Goal: Task Accomplishment & Management: Use online tool/utility

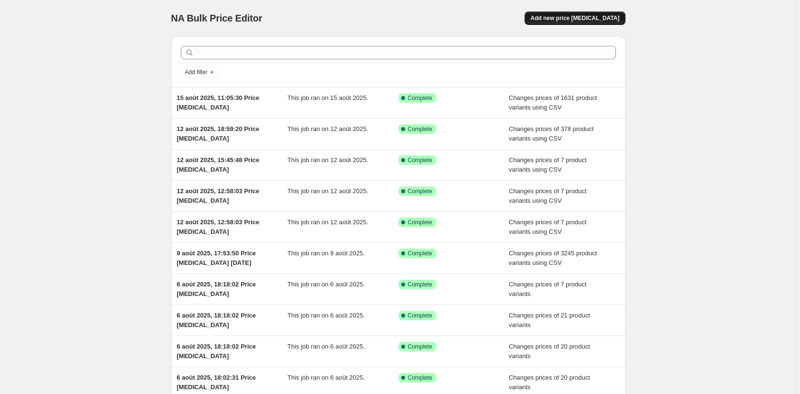
click at [599, 19] on span "Add new price [MEDICAL_DATA]" at bounding box center [574, 18] width 89 height 8
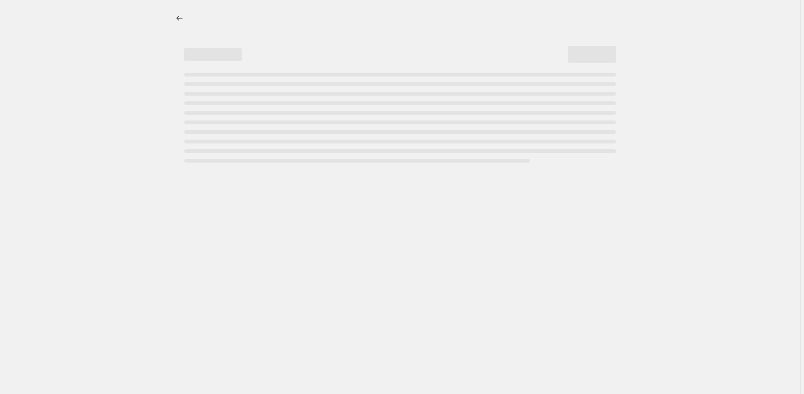
select select "percentage"
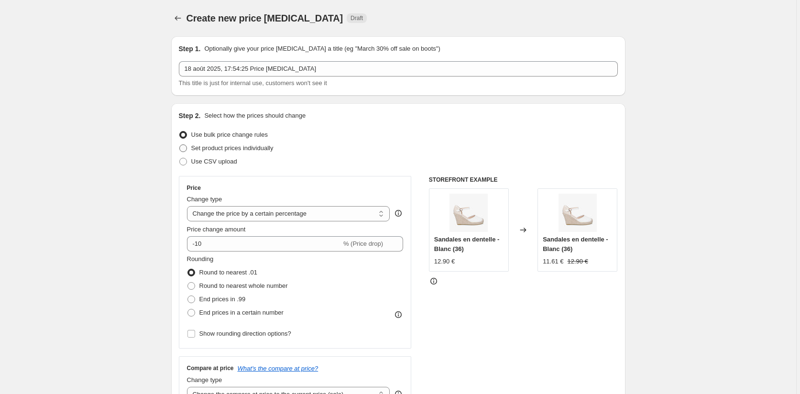
click at [185, 148] on span at bounding box center [183, 148] width 8 height 8
click at [180, 145] on input "Set product prices individually" at bounding box center [179, 144] width 0 height 0
radio input "true"
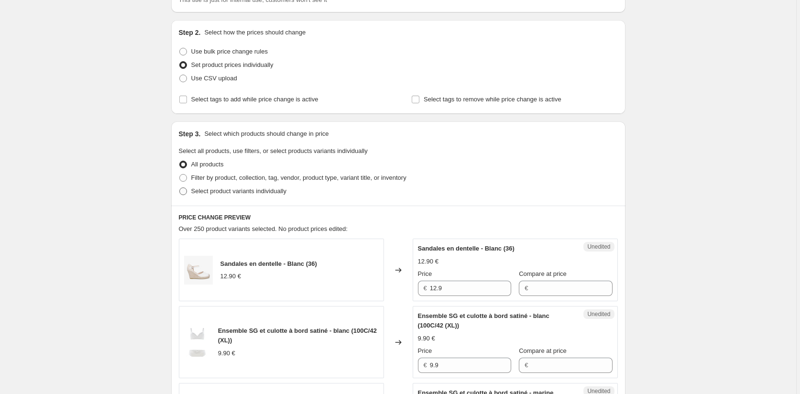
scroll to position [96, 0]
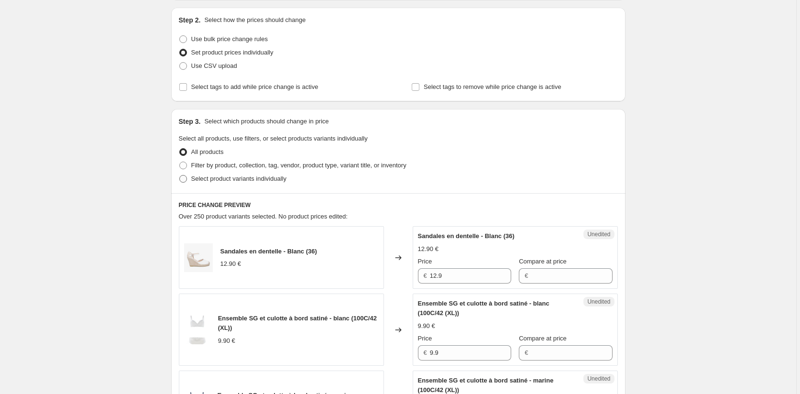
click at [183, 180] on span at bounding box center [183, 179] width 8 height 8
click at [180, 176] on input "Select product variants individually" at bounding box center [179, 175] width 0 height 0
radio input "true"
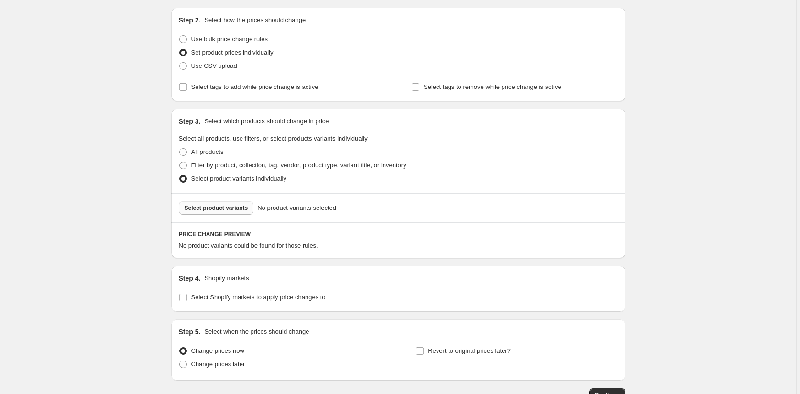
click at [220, 209] on span "Select product variants" at bounding box center [217, 208] width 64 height 8
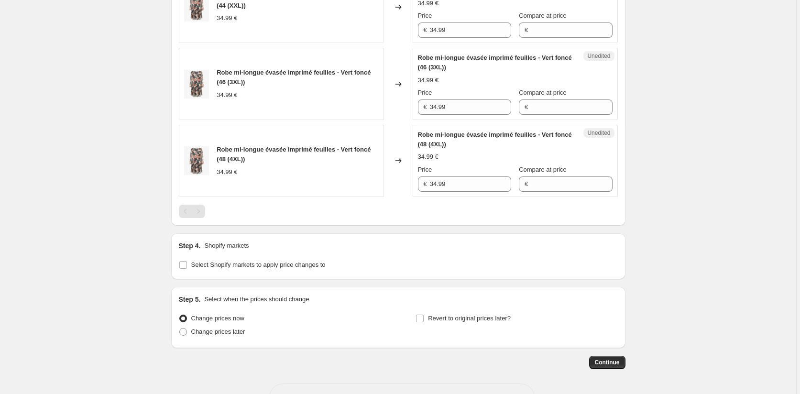
scroll to position [717, 0]
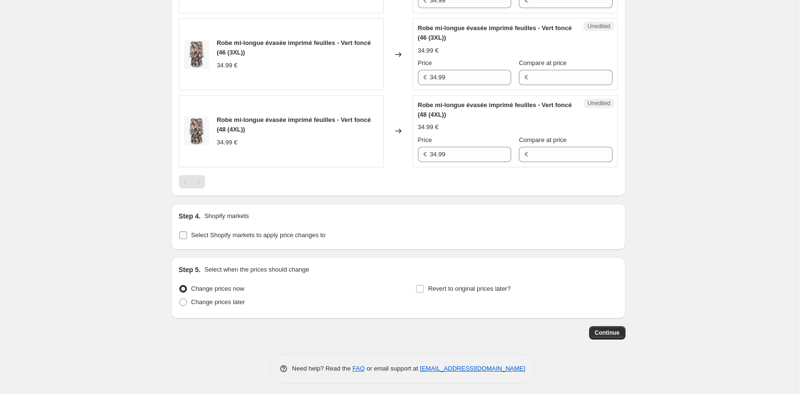
click at [184, 235] on input "Select Shopify markets to apply price changes to" at bounding box center [183, 235] width 8 height 8
checkbox input "true"
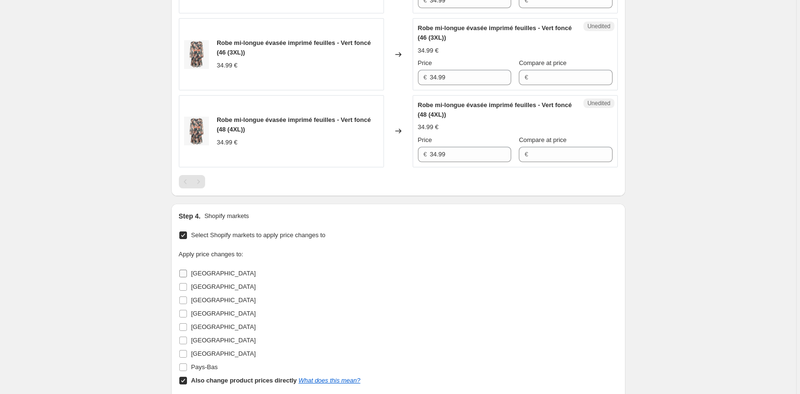
click at [182, 274] on input "[GEOGRAPHIC_DATA]" at bounding box center [183, 274] width 8 height 8
checkbox input "true"
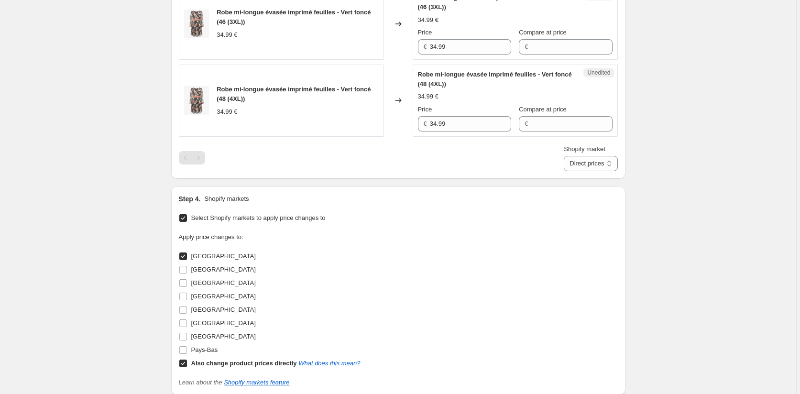
scroll to position [765, 0]
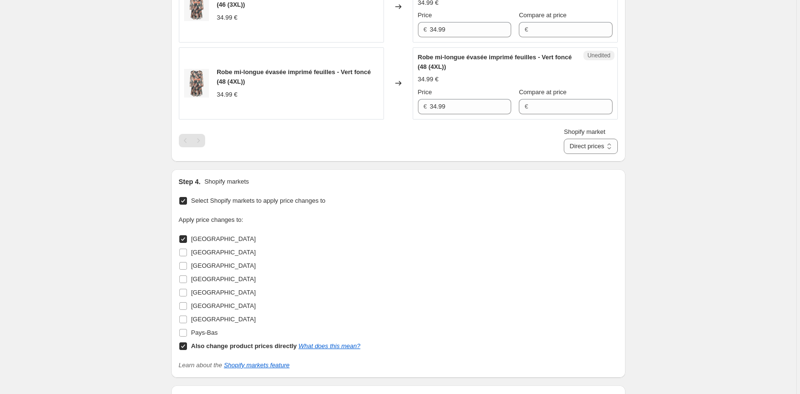
click at [184, 345] on input "Also change product prices directly What does this mean?" at bounding box center [183, 346] width 8 height 8
checkbox input "false"
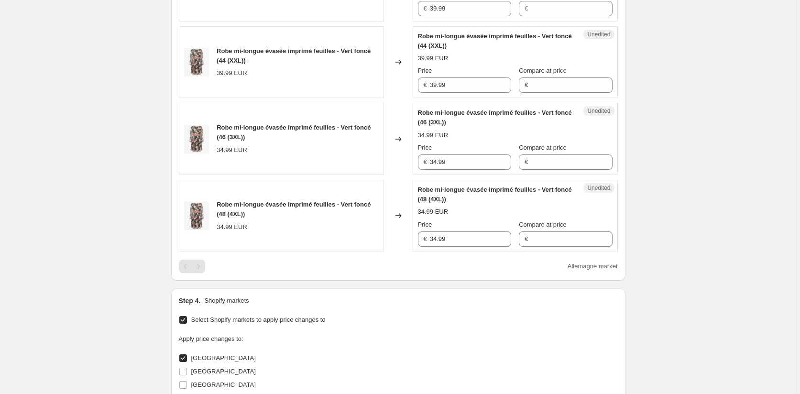
scroll to position [622, 0]
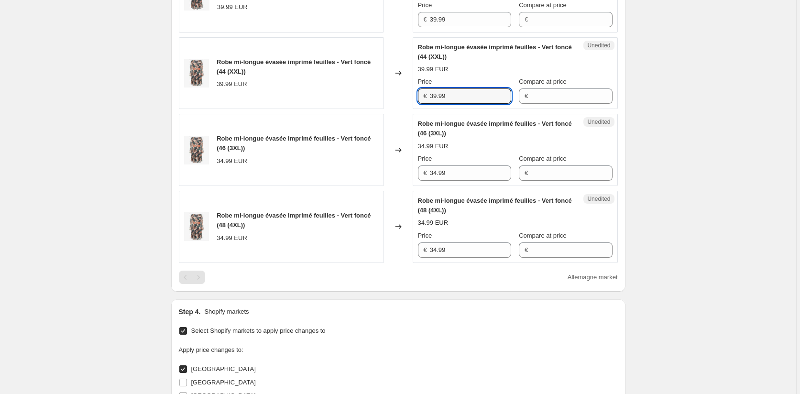
drag, startPoint x: 452, startPoint y: 94, endPoint x: 367, endPoint y: 93, distance: 85.1
click at [367, 93] on div "Robe mi-longue évasée imprimé feuilles - Vert foncé (44 (XXL)) 39.99 EUR Change…" at bounding box center [398, 73] width 439 height 72
drag, startPoint x: 459, startPoint y: 175, endPoint x: 396, endPoint y: 168, distance: 63.9
click at [396, 168] on div "Robe mi-longue évasée imprimé feuilles - Vert foncé (46 (3XL)) 34.99 EUR Change…" at bounding box center [398, 150] width 439 height 72
paste input "9"
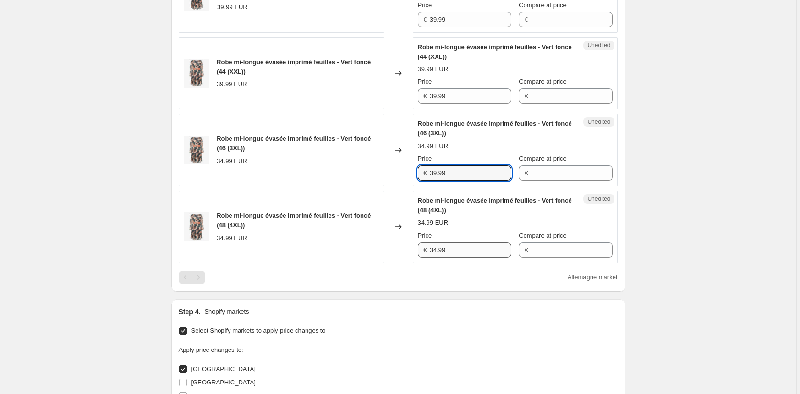
type input "39.99"
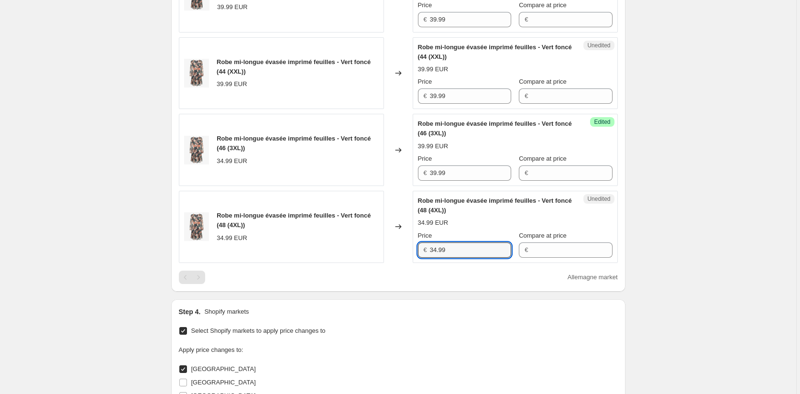
drag, startPoint x: 453, startPoint y: 248, endPoint x: 397, endPoint y: 248, distance: 56.9
click at [397, 248] on div "Robe mi-longue évasée imprimé feuilles - Vert foncé (48 (4XL)) 34.99 EUR Change…" at bounding box center [398, 227] width 439 height 72
paste input "9"
type input "39.99"
click at [420, 308] on div "Step 4. Shopify markets" at bounding box center [398, 312] width 439 height 10
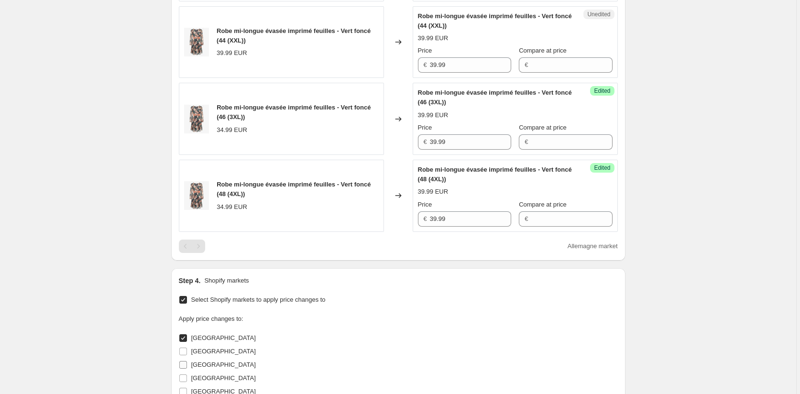
scroll to position [670, 0]
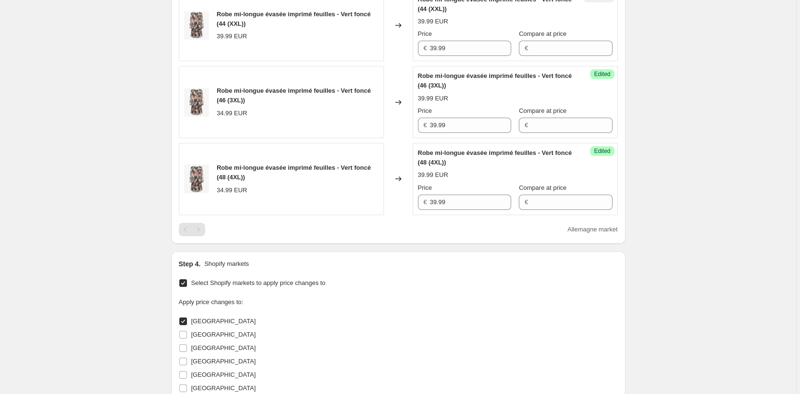
click at [186, 321] on input "[GEOGRAPHIC_DATA]" at bounding box center [183, 322] width 8 height 8
checkbox input "false"
click at [186, 335] on input "[GEOGRAPHIC_DATA]" at bounding box center [183, 335] width 8 height 8
checkbox input "true"
drag, startPoint x: 452, startPoint y: 48, endPoint x: 392, endPoint y: 48, distance: 59.8
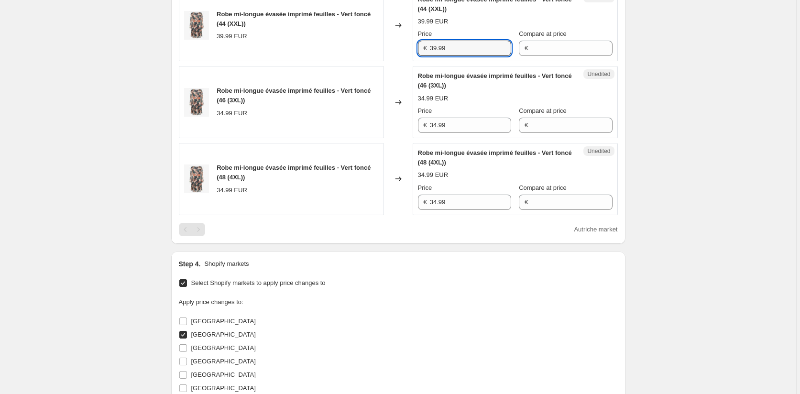
click at [392, 48] on div "Robe mi-longue évasée imprimé feuilles - Vert foncé (44 (XXL)) 39.99 EUR Change…" at bounding box center [398, 25] width 439 height 72
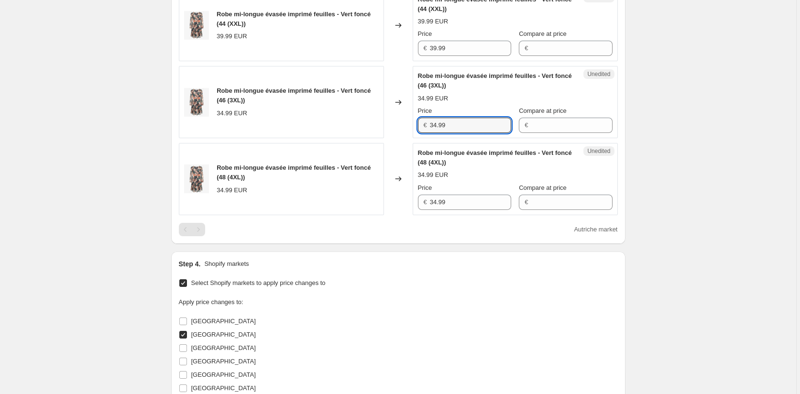
drag, startPoint x: 421, startPoint y: 121, endPoint x: 384, endPoint y: 131, distance: 38.3
click at [379, 121] on div "Robe mi-longue évasée imprimé feuilles - Vert foncé (46 (3XL)) 34.99 EUR Change…" at bounding box center [398, 102] width 439 height 72
paste input "9"
type input "39.99"
drag, startPoint x: 449, startPoint y: 204, endPoint x: 390, endPoint y: 204, distance: 59.3
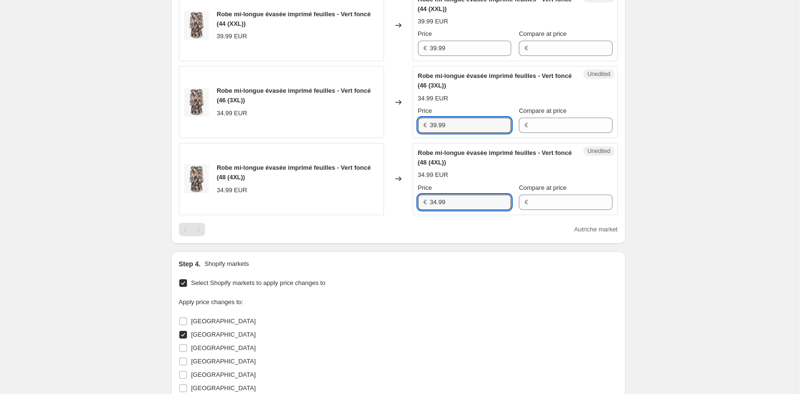
click at [390, 204] on div "Robe mi-longue évasée imprimé feuilles - Vert foncé (48 (4XL)) 34.99 EUR Change…" at bounding box center [398, 179] width 439 height 72
paste input "9"
type input "39.99"
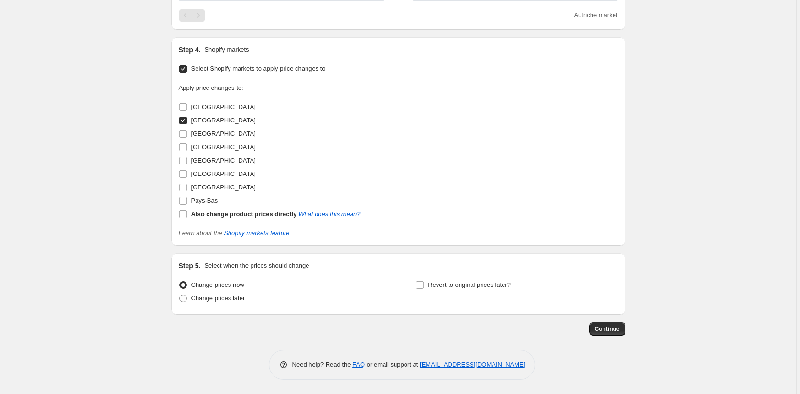
scroll to position [836, 0]
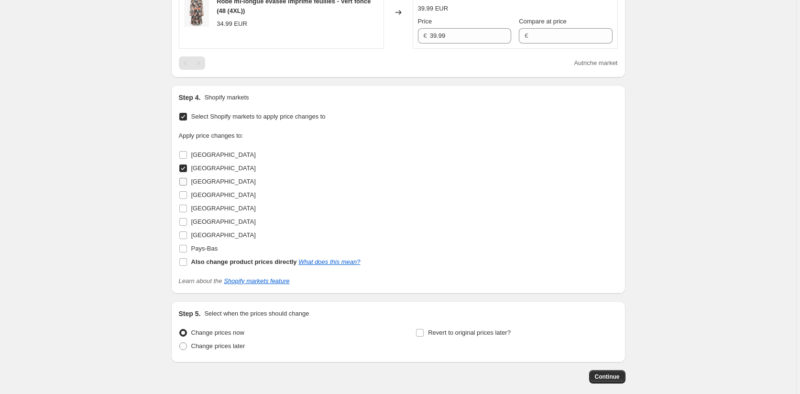
click at [184, 182] on input "[GEOGRAPHIC_DATA]" at bounding box center [183, 182] width 8 height 8
checkbox input "true"
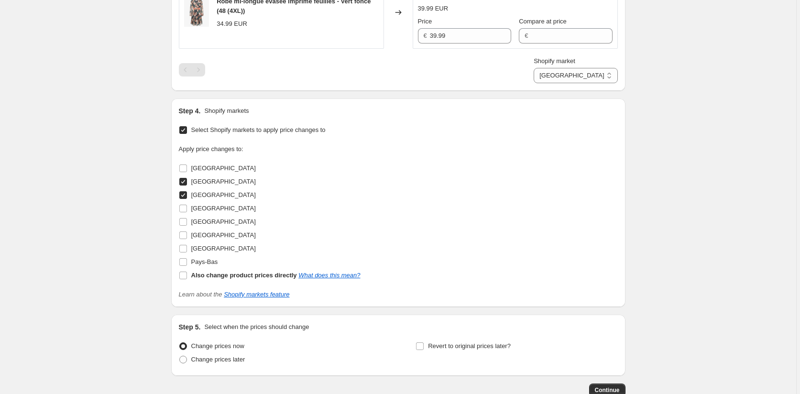
click at [187, 183] on input "[GEOGRAPHIC_DATA]" at bounding box center [183, 182] width 8 height 8
checkbox input "false"
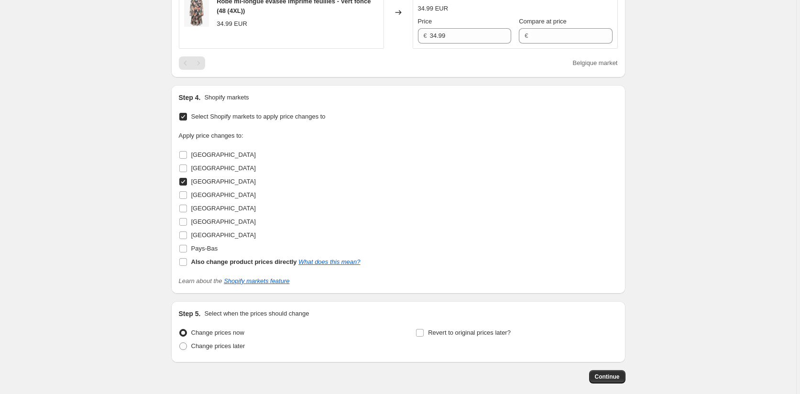
scroll to position [645, 0]
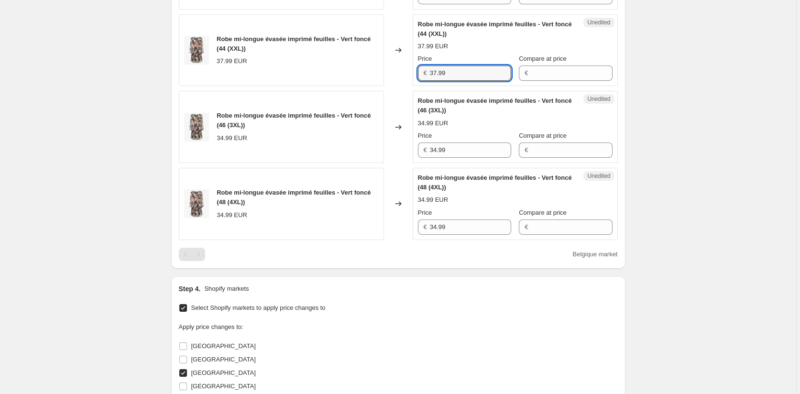
drag, startPoint x: 411, startPoint y: 75, endPoint x: 371, endPoint y: 73, distance: 40.2
click at [371, 73] on div "Robe mi-longue évasée imprimé feuilles - Vert foncé (44 (XXL)) 37.99 EUR Change…" at bounding box center [398, 50] width 439 height 72
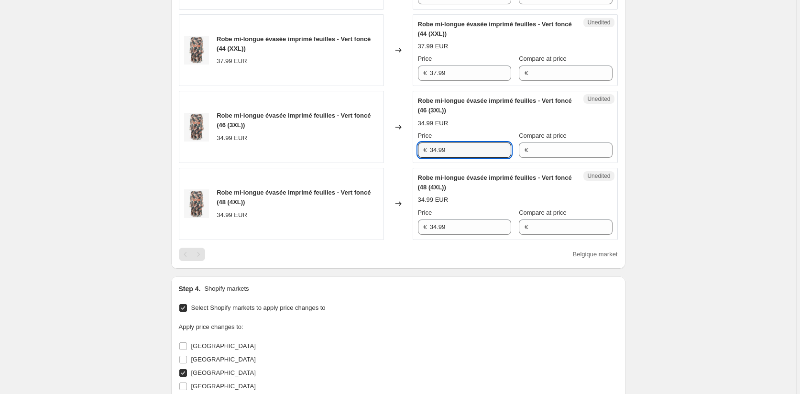
drag, startPoint x: 461, startPoint y: 152, endPoint x: 359, endPoint y: 151, distance: 101.4
click at [359, 151] on div "Robe mi-longue évasée imprimé feuilles - Vert foncé (46 (3XL)) 34.99 EUR Change…" at bounding box center [398, 127] width 439 height 72
paste input "7"
type input "37.99"
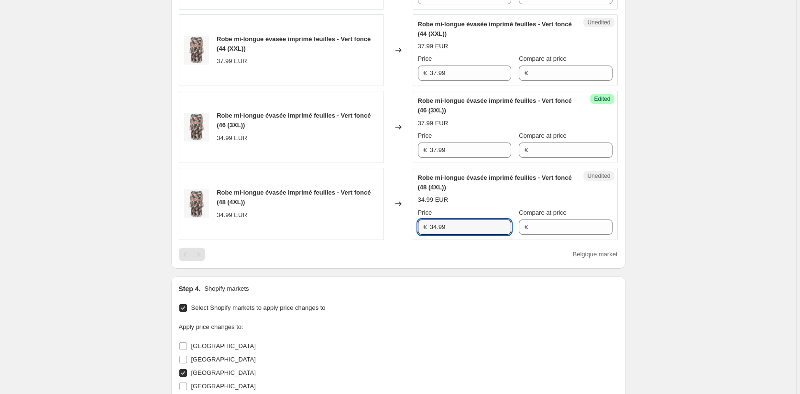
drag, startPoint x: 458, startPoint y: 226, endPoint x: 365, endPoint y: 226, distance: 93.3
click at [365, 226] on div "Robe mi-longue évasée imprimé feuilles - Vert foncé (48 (4XL)) 34.99 EUR Change…" at bounding box center [398, 204] width 439 height 72
paste input "7"
type input "37.99"
click at [355, 296] on div "Step 4. Shopify markets Select Shopify markets to apply price changes to Apply …" at bounding box center [398, 380] width 439 height 193
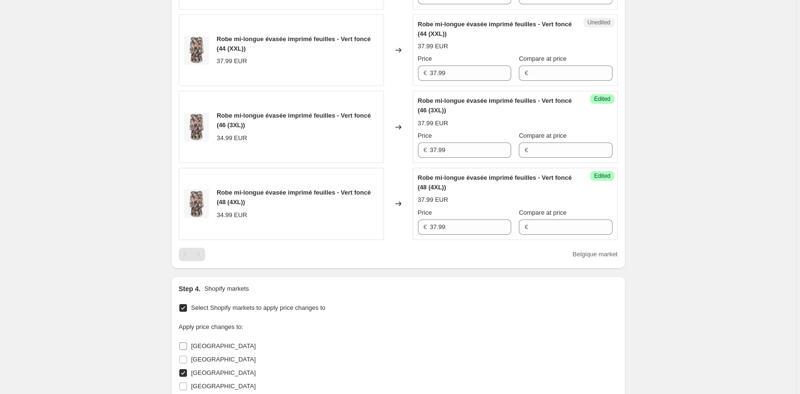
click at [184, 343] on input "[GEOGRAPHIC_DATA]" at bounding box center [183, 346] width 8 height 8
checkbox input "true"
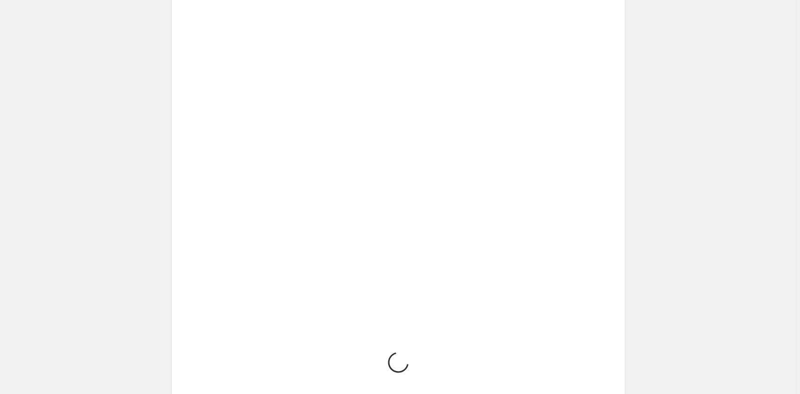
scroll to position [693, 0]
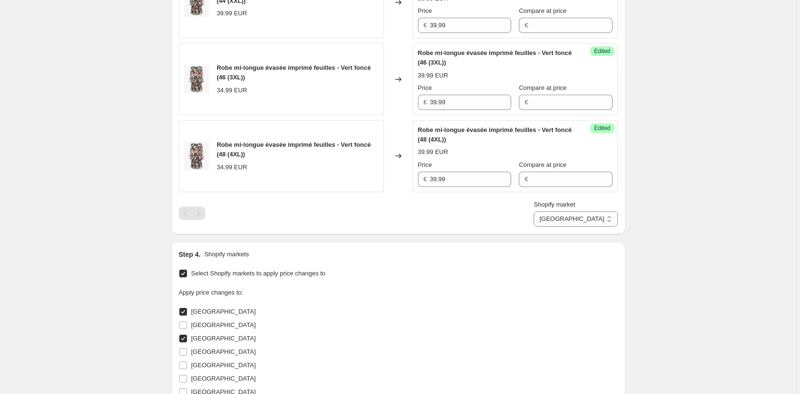
click at [185, 337] on input "[GEOGRAPHIC_DATA]" at bounding box center [183, 339] width 8 height 8
checkbox input "false"
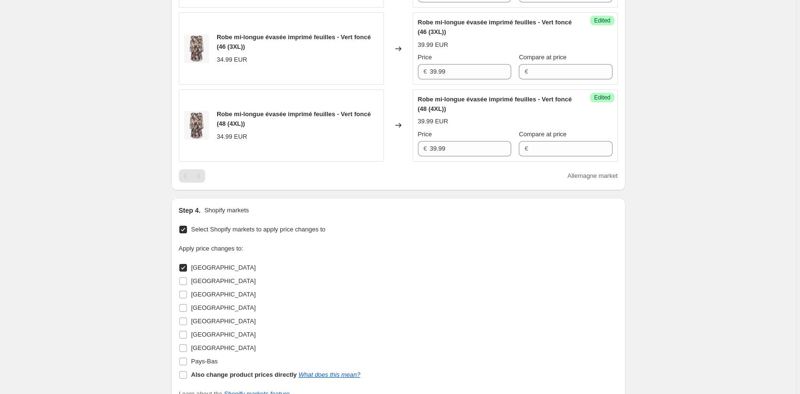
scroll to position [740, 0]
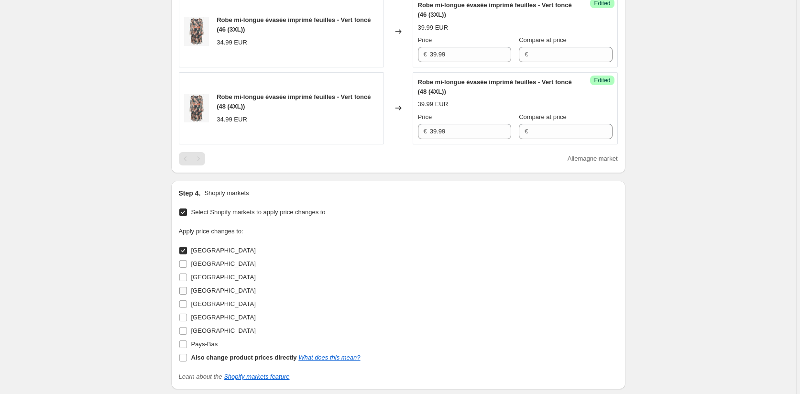
click at [184, 292] on input "[GEOGRAPHIC_DATA]" at bounding box center [183, 291] width 8 height 8
checkbox input "true"
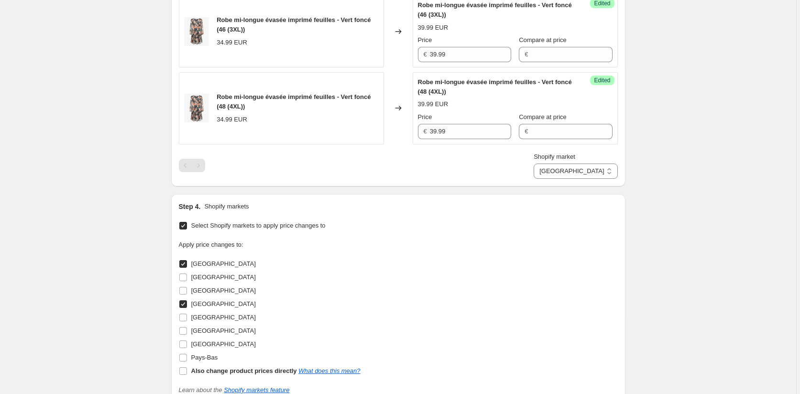
click at [187, 264] on input "[GEOGRAPHIC_DATA]" at bounding box center [183, 264] width 8 height 8
checkbox input "false"
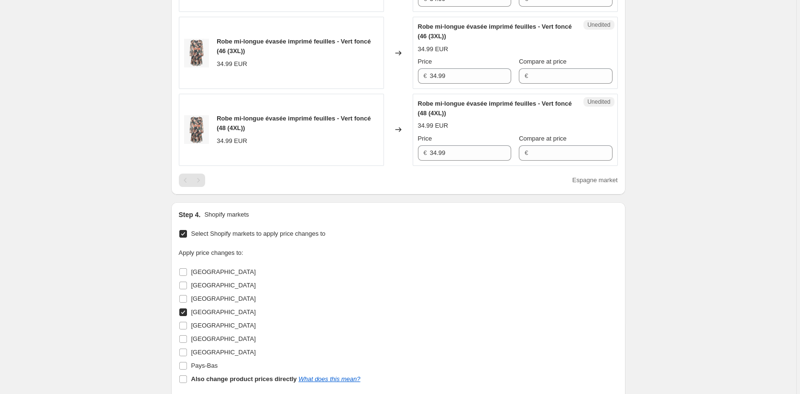
scroll to position [788, 0]
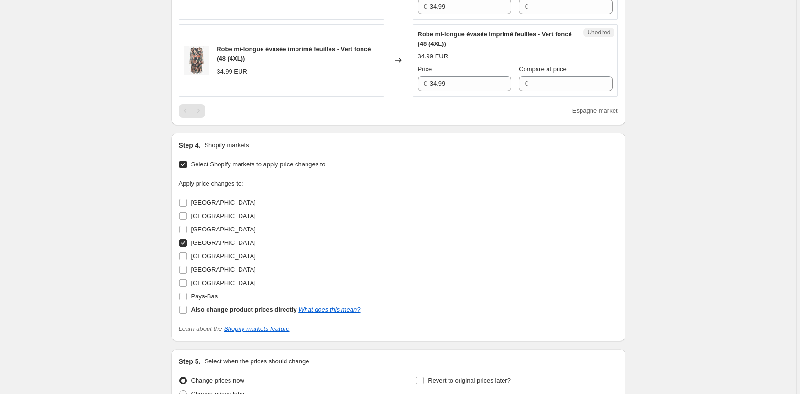
click at [184, 244] on input "[GEOGRAPHIC_DATA]" at bounding box center [183, 243] width 8 height 8
checkbox input "false"
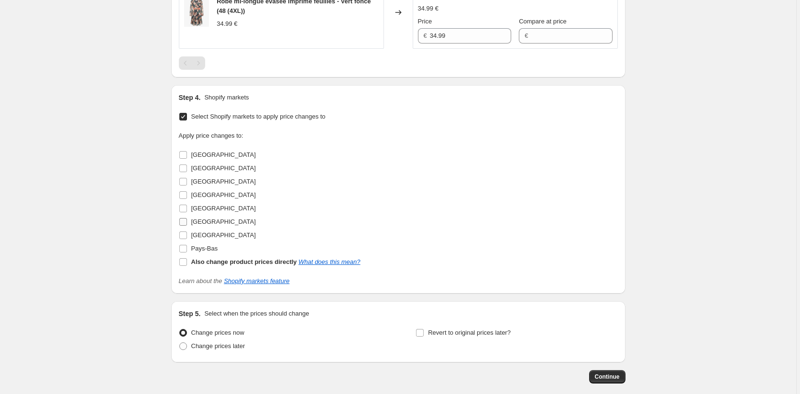
click at [184, 220] on input "[GEOGRAPHIC_DATA]" at bounding box center [183, 222] width 8 height 8
checkbox input "true"
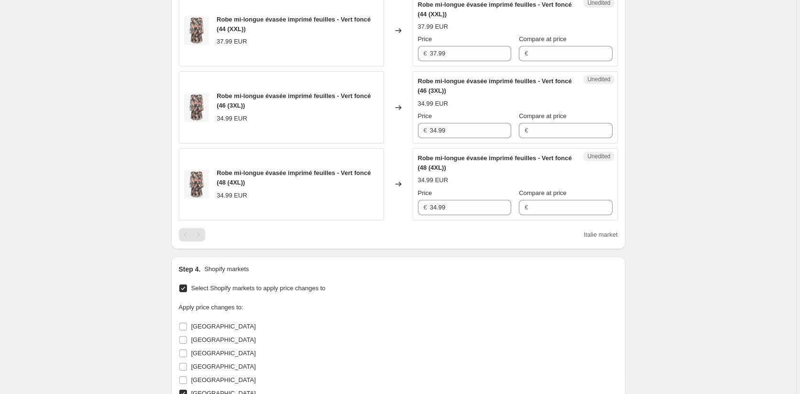
scroll to position [597, 0]
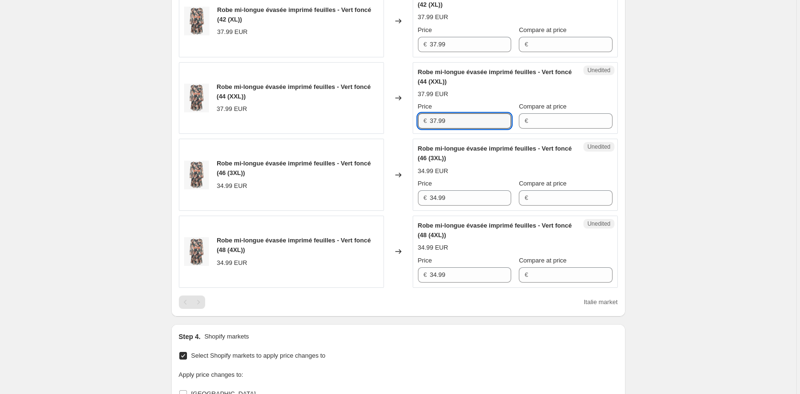
drag, startPoint x: 385, startPoint y: 121, endPoint x: 397, endPoint y: 139, distance: 21.8
click at [382, 121] on div "Robe mi-longue évasée imprimé feuilles - Vert foncé (44 (XXL)) 37.99 EUR Change…" at bounding box center [398, 98] width 439 height 72
drag, startPoint x: 459, startPoint y: 199, endPoint x: 367, endPoint y: 199, distance: 92.3
click at [367, 199] on div "Robe mi-longue évasée imprimé feuilles - Vert foncé (46 (3XL)) 34.99 EUR Change…" at bounding box center [398, 175] width 439 height 72
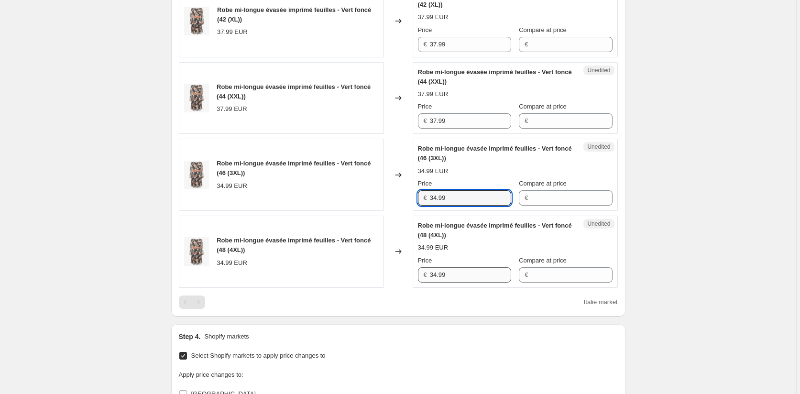
paste input "7"
type input "37.99"
click at [376, 272] on div "Robe mi-longue évasée imprimé feuilles - Vert foncé (48 (4XL)) 34.99 EUR Change…" at bounding box center [398, 252] width 439 height 72
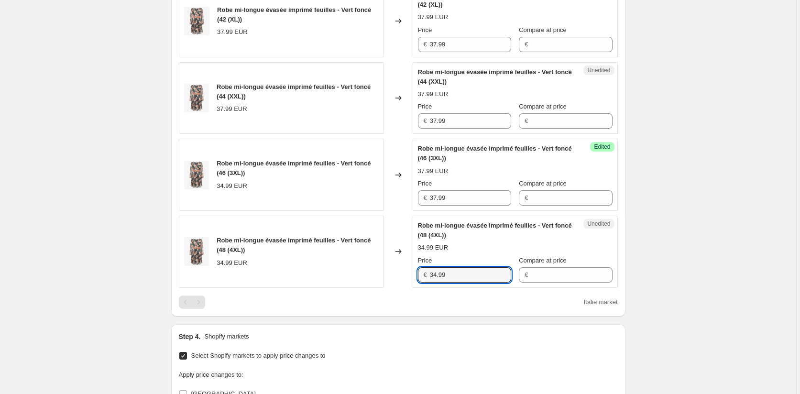
paste input "7"
type input "37.99"
click at [401, 317] on div "Step 1. Optionally give your price [MEDICAL_DATA] a title (eg "March 30% off sa…" at bounding box center [395, 27] width 462 height 1191
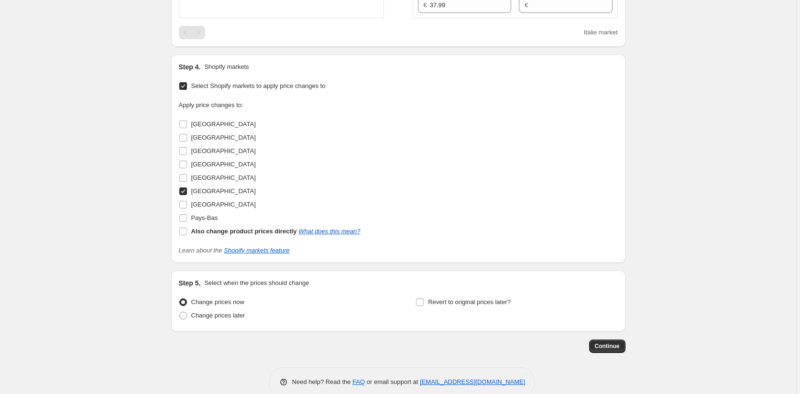
scroll to position [884, 0]
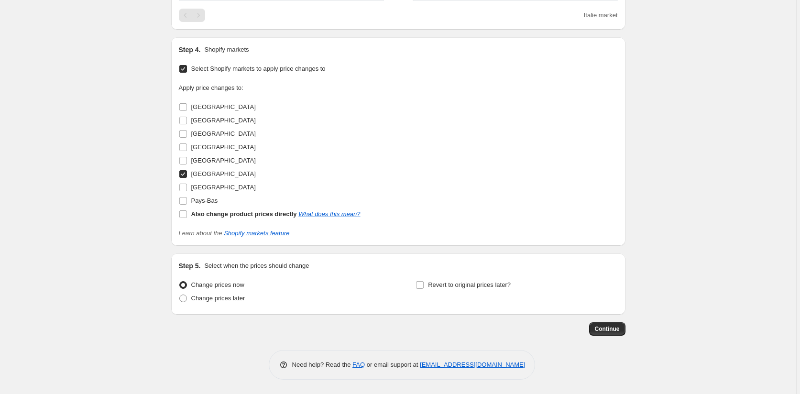
click at [185, 175] on input "[GEOGRAPHIC_DATA]" at bounding box center [183, 174] width 8 height 8
checkbox input "false"
click at [185, 186] on input "[GEOGRAPHIC_DATA]" at bounding box center [183, 188] width 8 height 8
checkbox input "true"
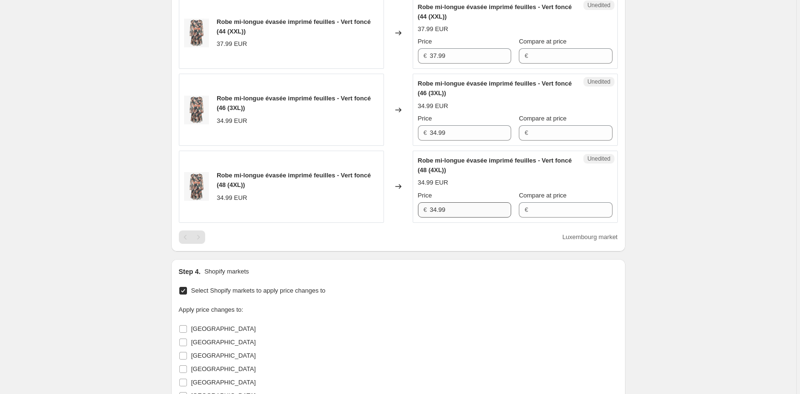
scroll to position [645, 0]
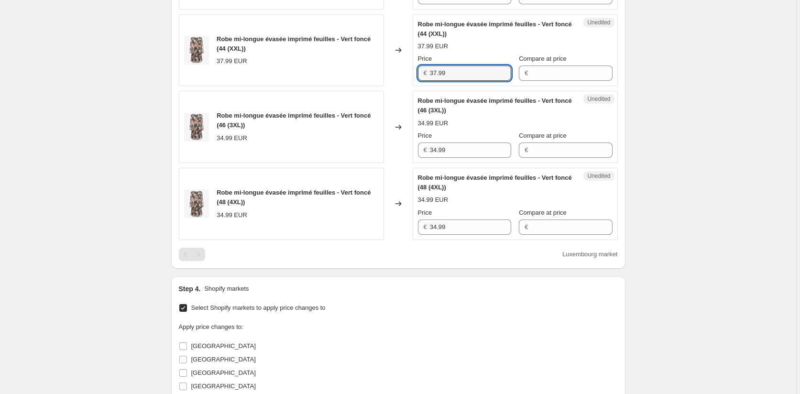
click at [368, 71] on div "Robe mi-longue évasée imprimé feuilles - Vert foncé (44 (XXL)) 37.99 EUR Change…" at bounding box center [398, 50] width 439 height 72
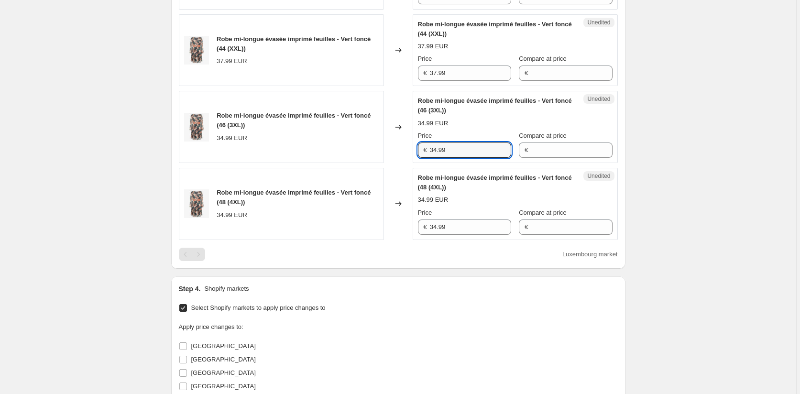
drag, startPoint x: 424, startPoint y: 154, endPoint x: 374, endPoint y: 154, distance: 50.7
click at [374, 154] on div "Robe mi-longue évasée imprimé feuilles - Vert foncé (46 (3XL)) 34.99 EUR Change…" at bounding box center [398, 127] width 439 height 72
paste input "7"
type input "37.99"
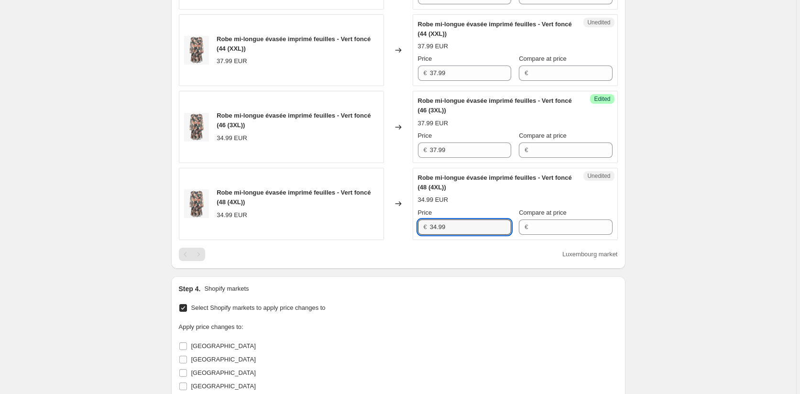
drag, startPoint x: 397, startPoint y: 227, endPoint x: 357, endPoint y: 261, distance: 52.6
click at [348, 227] on div "Robe mi-longue évasée imprimé feuilles - Vert foncé (48 (4XL)) 34.99 EUR Change…" at bounding box center [398, 204] width 439 height 72
paste input "7"
type input "37.99"
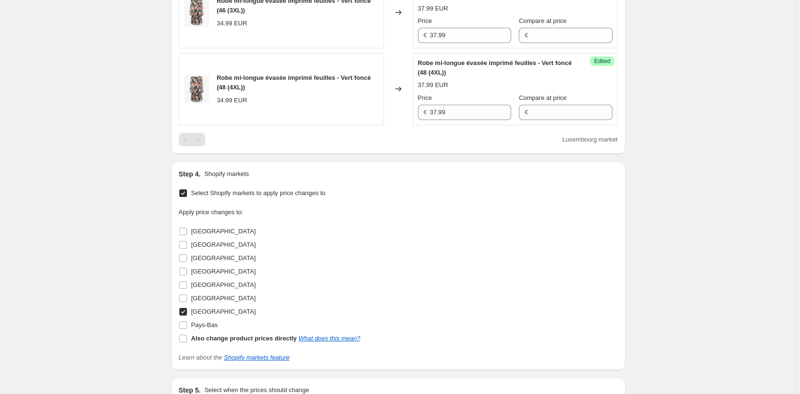
scroll to position [884, 0]
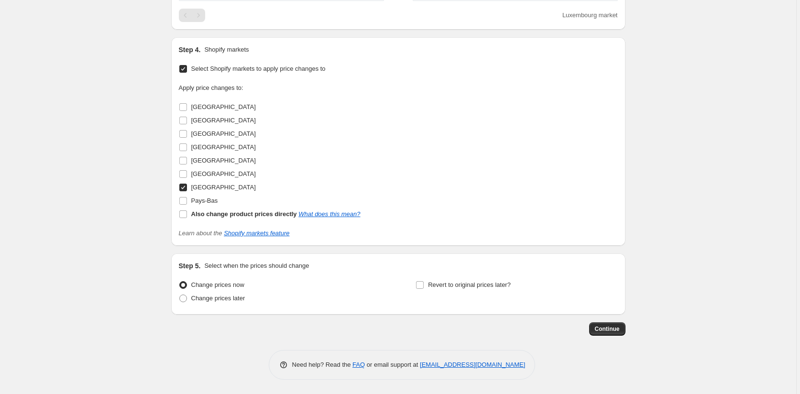
click at [186, 187] on input "[GEOGRAPHIC_DATA]" at bounding box center [183, 188] width 8 height 8
checkbox input "false"
click at [181, 200] on input "Pays-Bas" at bounding box center [183, 201] width 8 height 8
checkbox input "true"
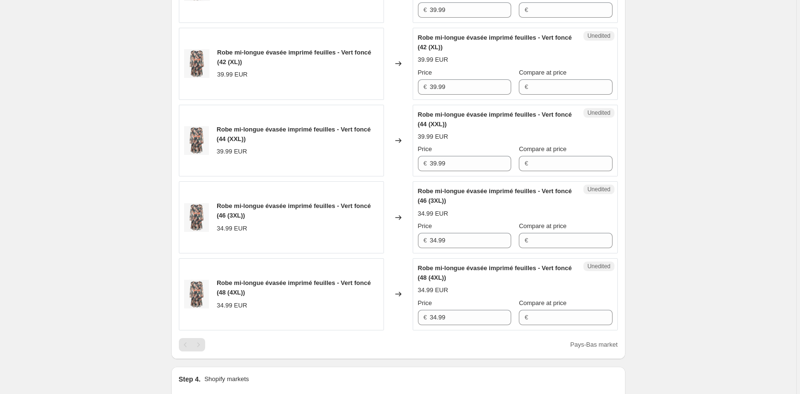
scroll to position [549, 0]
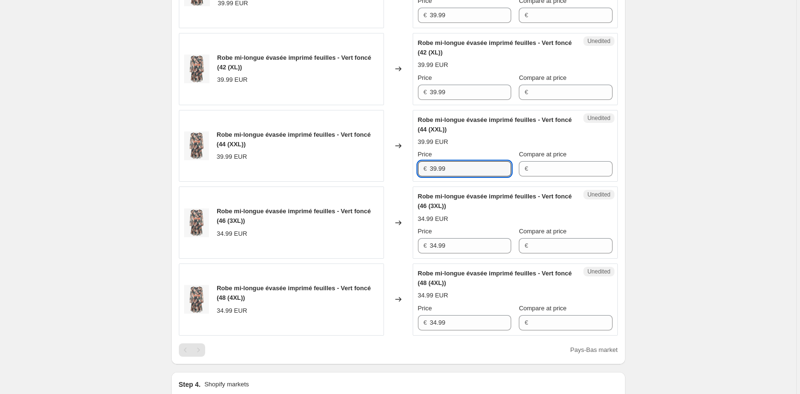
drag, startPoint x: 465, startPoint y: 170, endPoint x: 364, endPoint y: 168, distance: 101.4
click at [364, 168] on div "Robe mi-longue évasée imprimé feuilles - Vert foncé (44 (XXL)) 39.99 EUR Change…" at bounding box center [398, 146] width 439 height 72
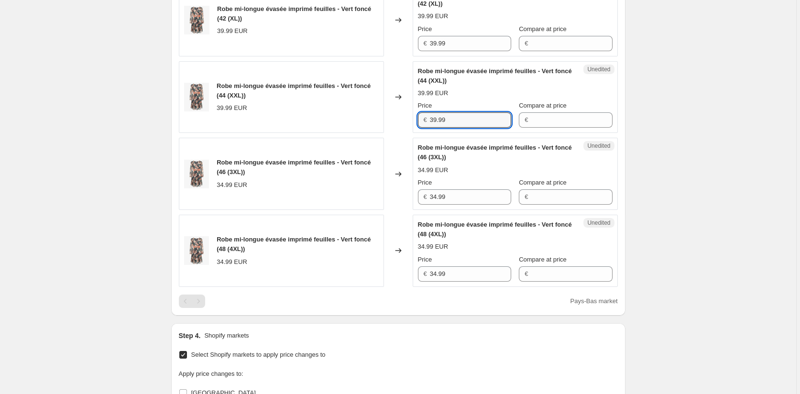
scroll to position [645, 0]
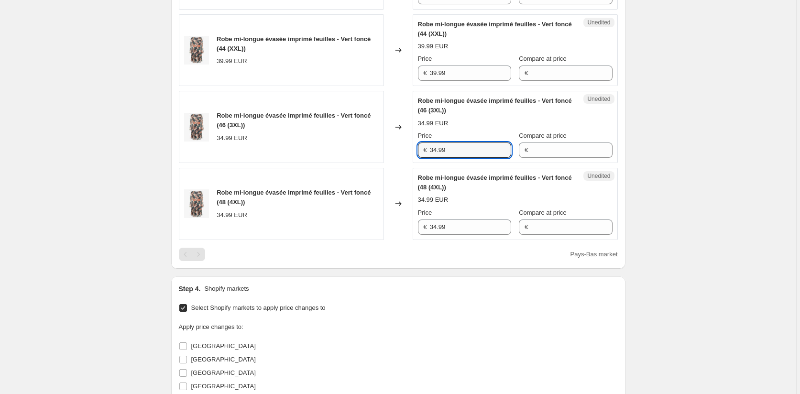
drag, startPoint x: 457, startPoint y: 152, endPoint x: 373, endPoint y: 152, distance: 84.7
click at [373, 152] on div "Robe mi-longue évasée imprimé feuilles - Vert foncé (46 (3XL)) 34.99 EUR Change…" at bounding box center [398, 127] width 439 height 72
paste input "9"
type input "39.99"
drag, startPoint x: 463, startPoint y: 224, endPoint x: 367, endPoint y: 225, distance: 96.1
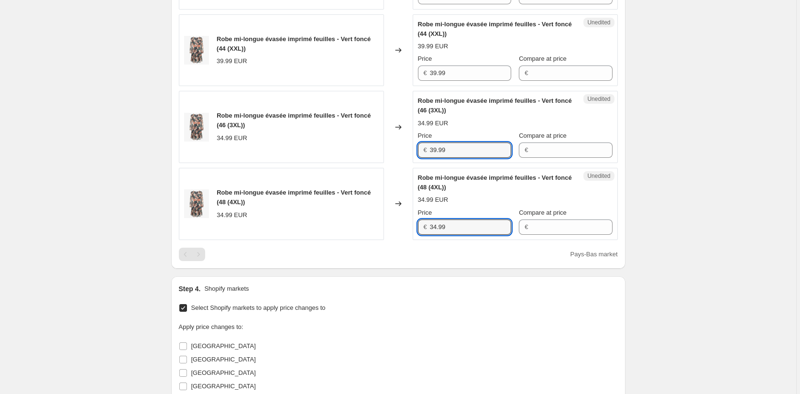
click at [367, 225] on div "Robe mi-longue évasée imprimé feuilles - Vert foncé (48 (4XL)) 34.99 EUR Change…" at bounding box center [398, 204] width 439 height 72
paste input "9"
type input "39.99"
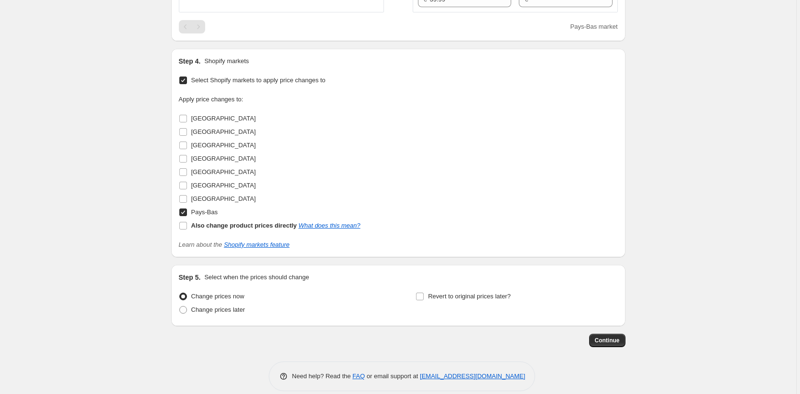
scroll to position [884, 0]
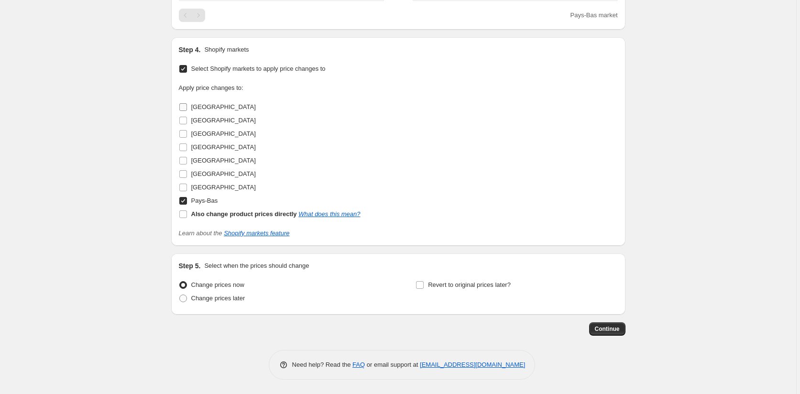
click at [187, 107] on input "[GEOGRAPHIC_DATA]" at bounding box center [183, 107] width 8 height 8
checkbox input "true"
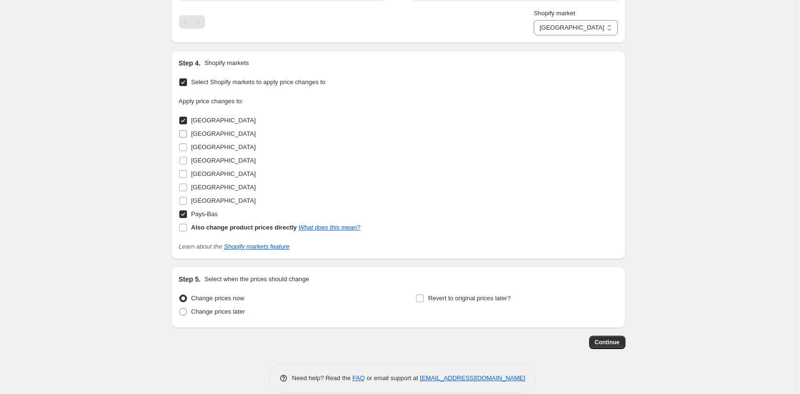
click at [185, 134] on input "[GEOGRAPHIC_DATA]" at bounding box center [183, 134] width 8 height 8
checkbox input "true"
click at [183, 145] on input "[GEOGRAPHIC_DATA]" at bounding box center [183, 147] width 8 height 8
checkbox input "true"
click at [183, 163] on input "[GEOGRAPHIC_DATA]" at bounding box center [183, 161] width 8 height 8
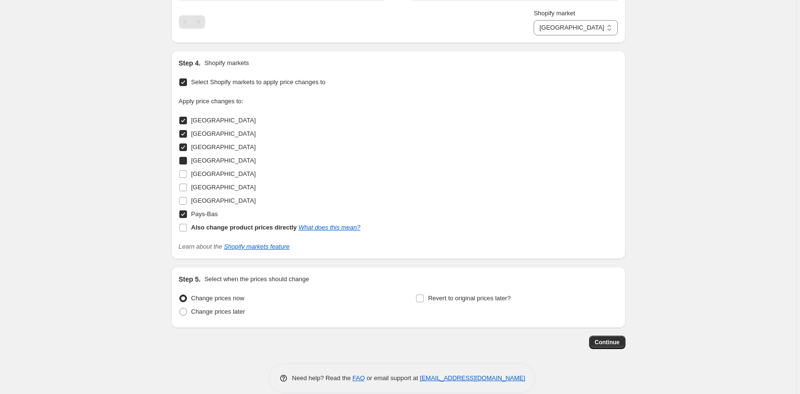
checkbox input "true"
click at [185, 188] on input "[GEOGRAPHIC_DATA]" at bounding box center [183, 188] width 8 height 8
checkbox input "true"
click at [185, 201] on input "[GEOGRAPHIC_DATA]" at bounding box center [183, 201] width 8 height 8
checkbox input "true"
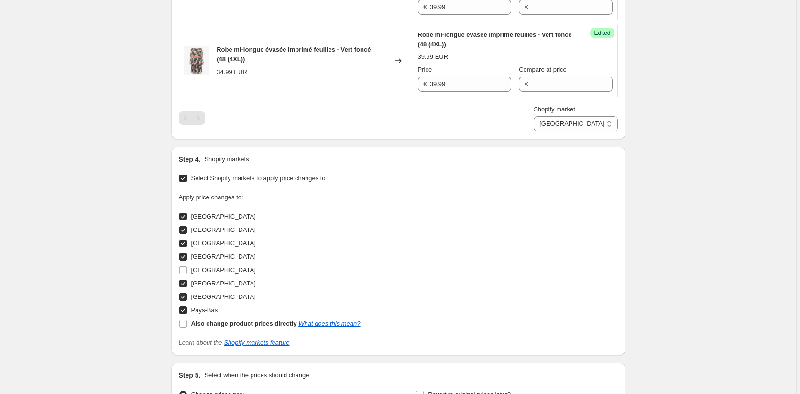
scroll to position [788, 0]
click at [612, 125] on select "[GEOGRAPHIC_DATA] [GEOGRAPHIC_DATA] [GEOGRAPHIC_DATA] [GEOGRAPHIC_DATA] [GEOGRA…" at bounding box center [576, 123] width 84 height 15
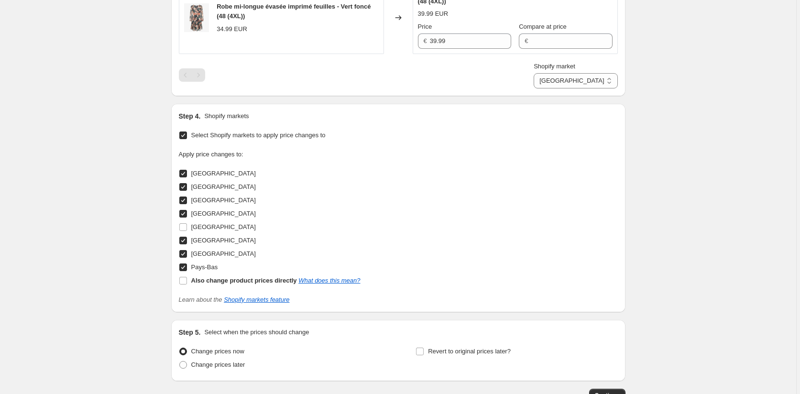
scroll to position [884, 0]
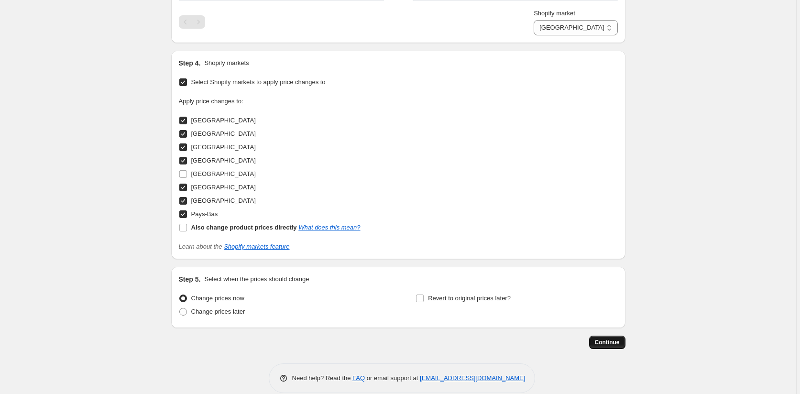
click at [609, 345] on span "Continue" at bounding box center [607, 343] width 25 height 8
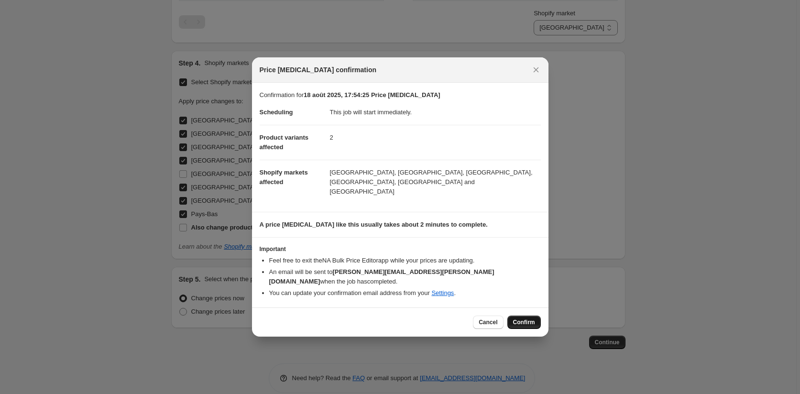
click at [526, 319] on span "Confirm" at bounding box center [524, 323] width 22 height 8
